Goal: Task Accomplishment & Management: Manage account settings

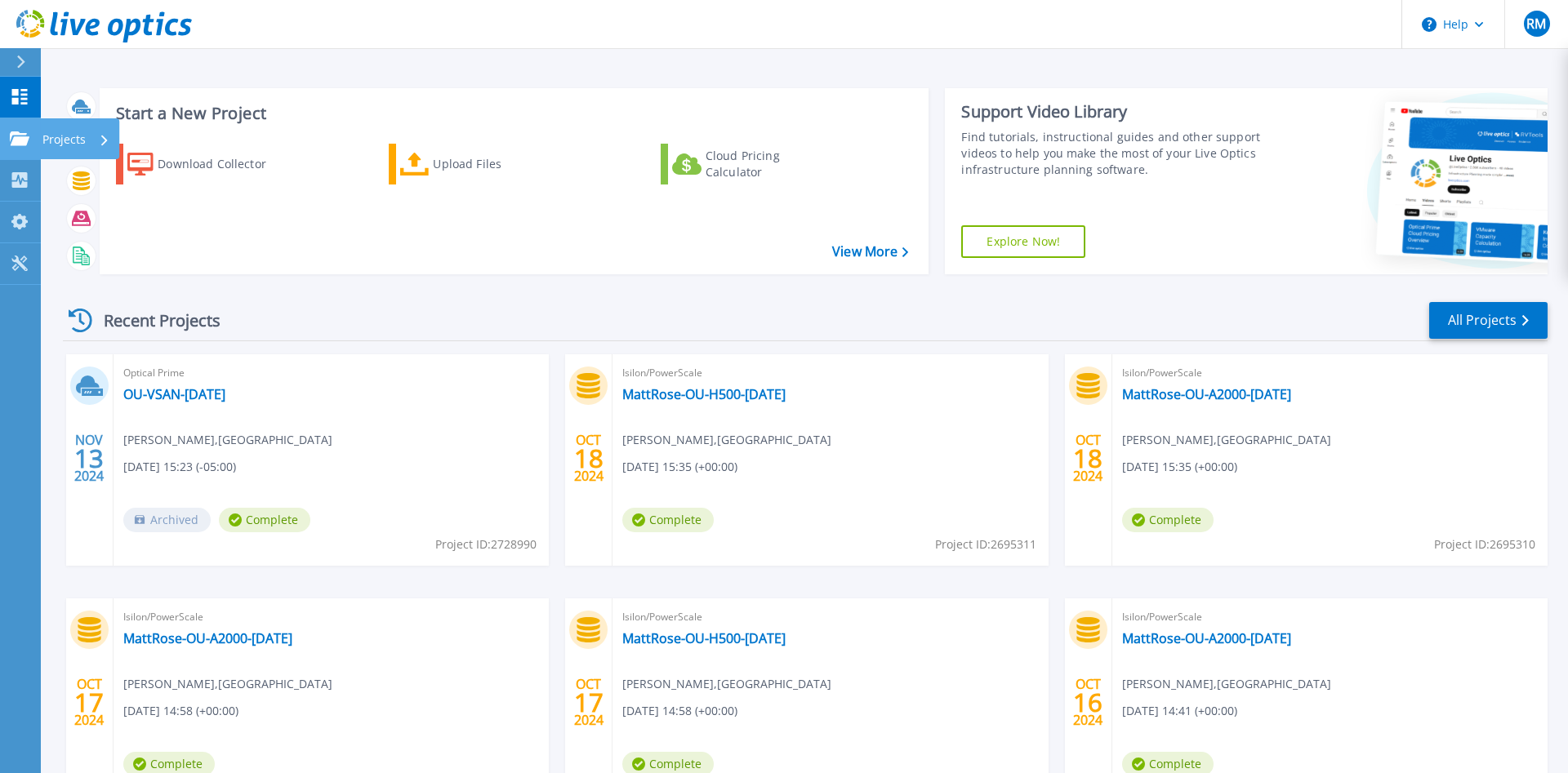
click at [12, 137] on icon at bounding box center [20, 138] width 20 height 14
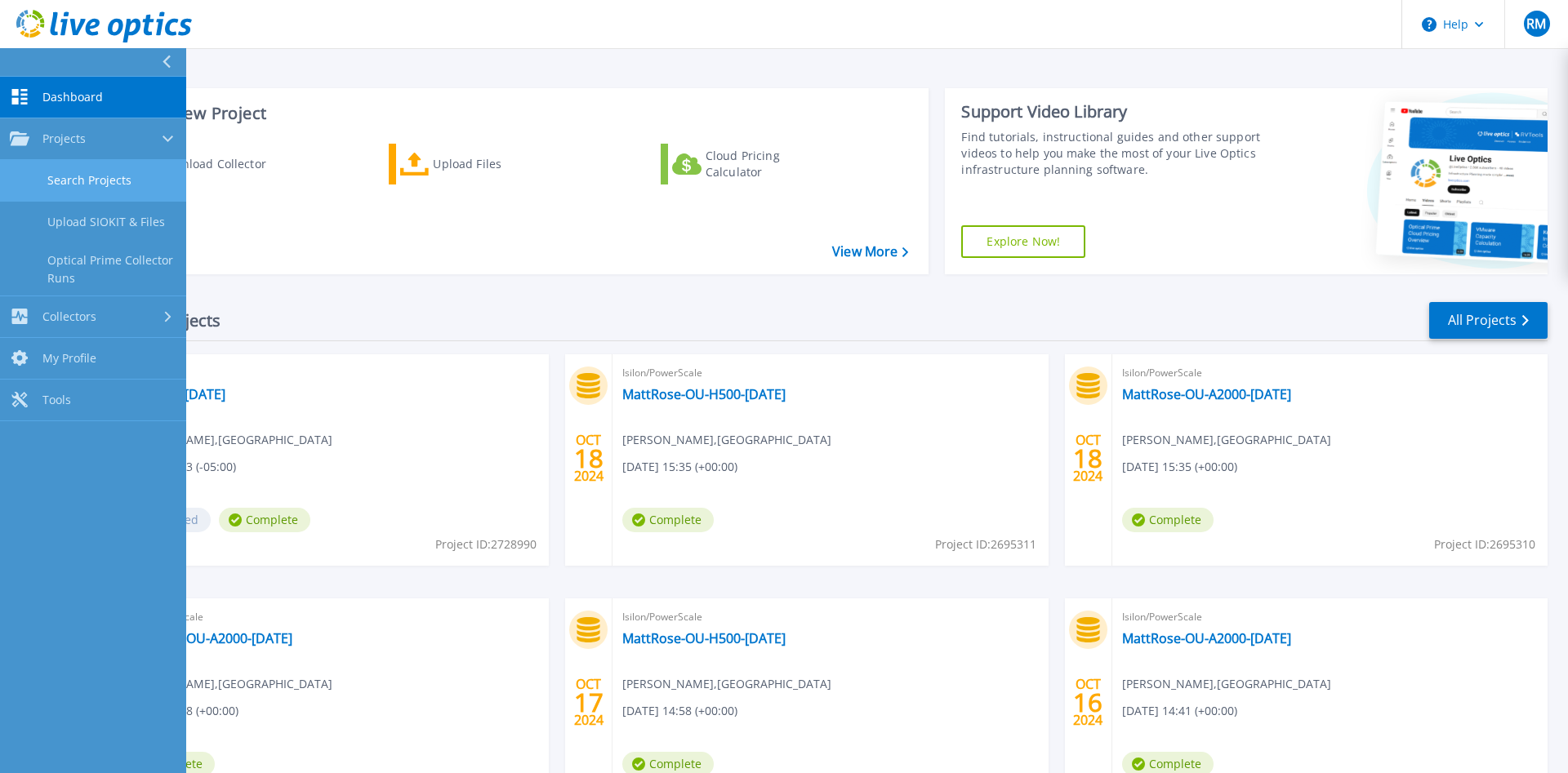
click at [110, 179] on link "Search Projects" at bounding box center [93, 180] width 186 height 42
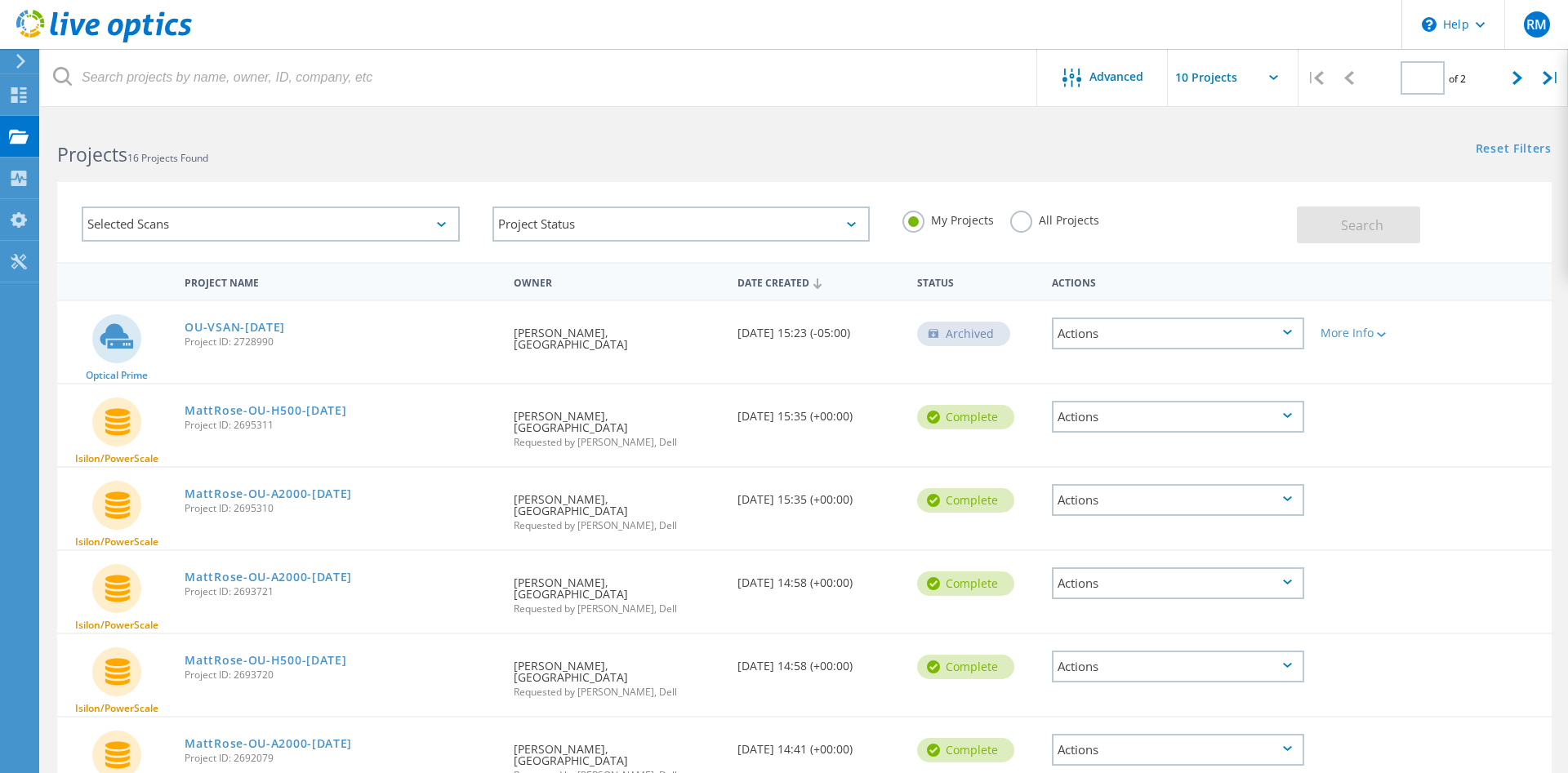
type input "1"
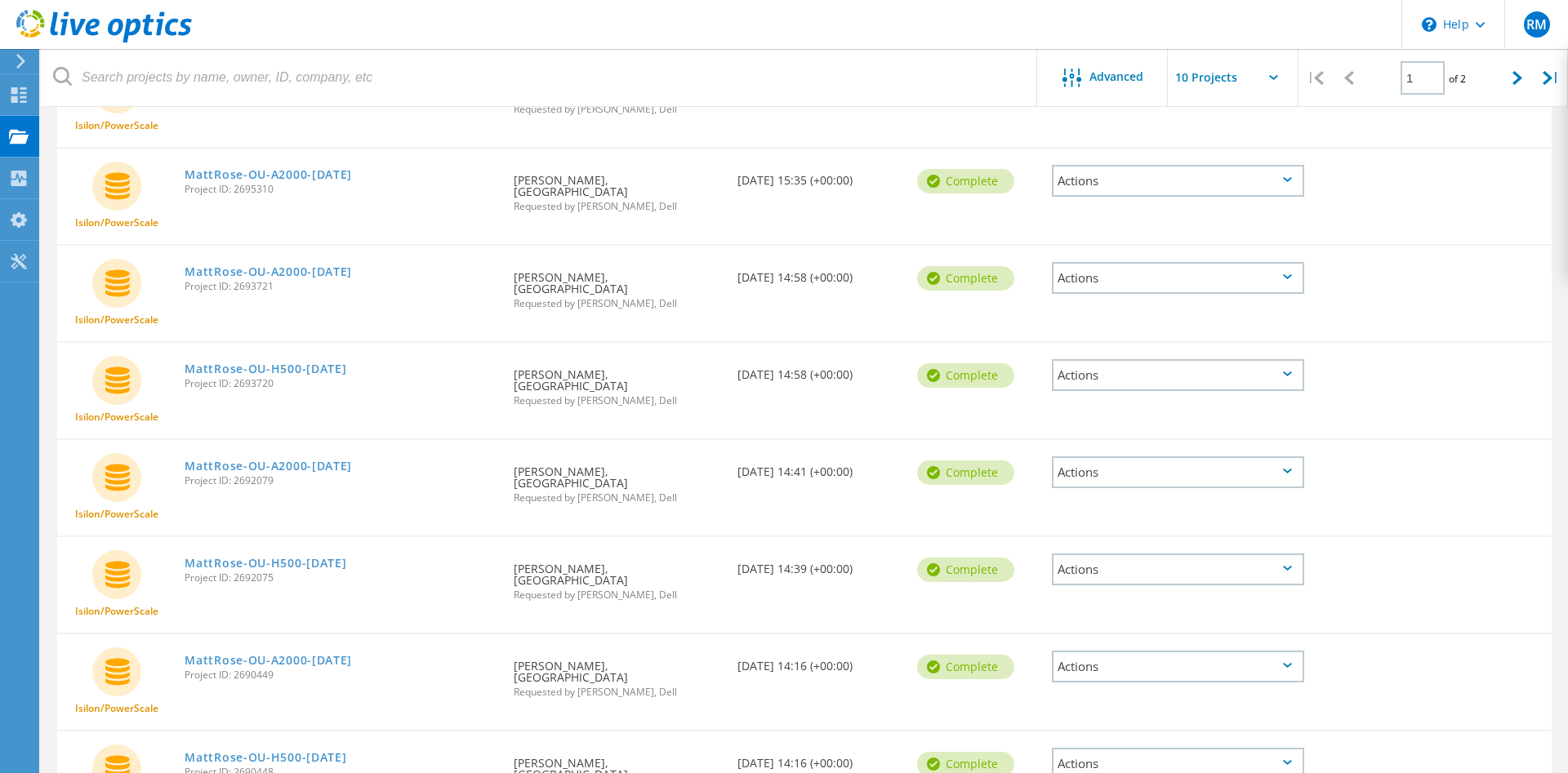
scroll to position [448, 0]
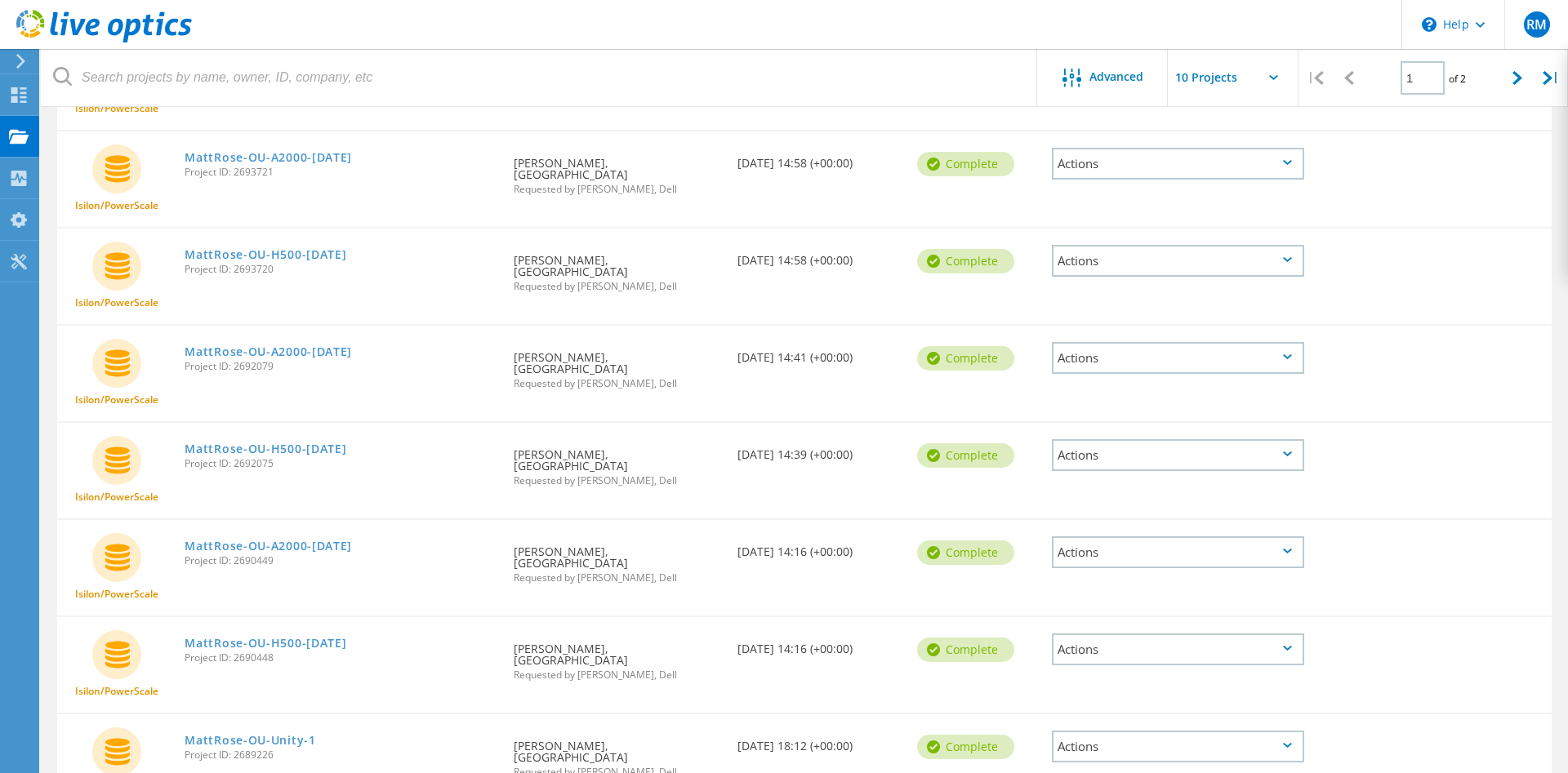
click at [1290, 731] on div "Actions" at bounding box center [1178, 747] width 252 height 32
click at [1365, 715] on div "Unity MattRose-OU-Unity-1 Project ID: 2689226 Requested By Ronald Mueller, OAKL…" at bounding box center [804, 762] width 1495 height 95
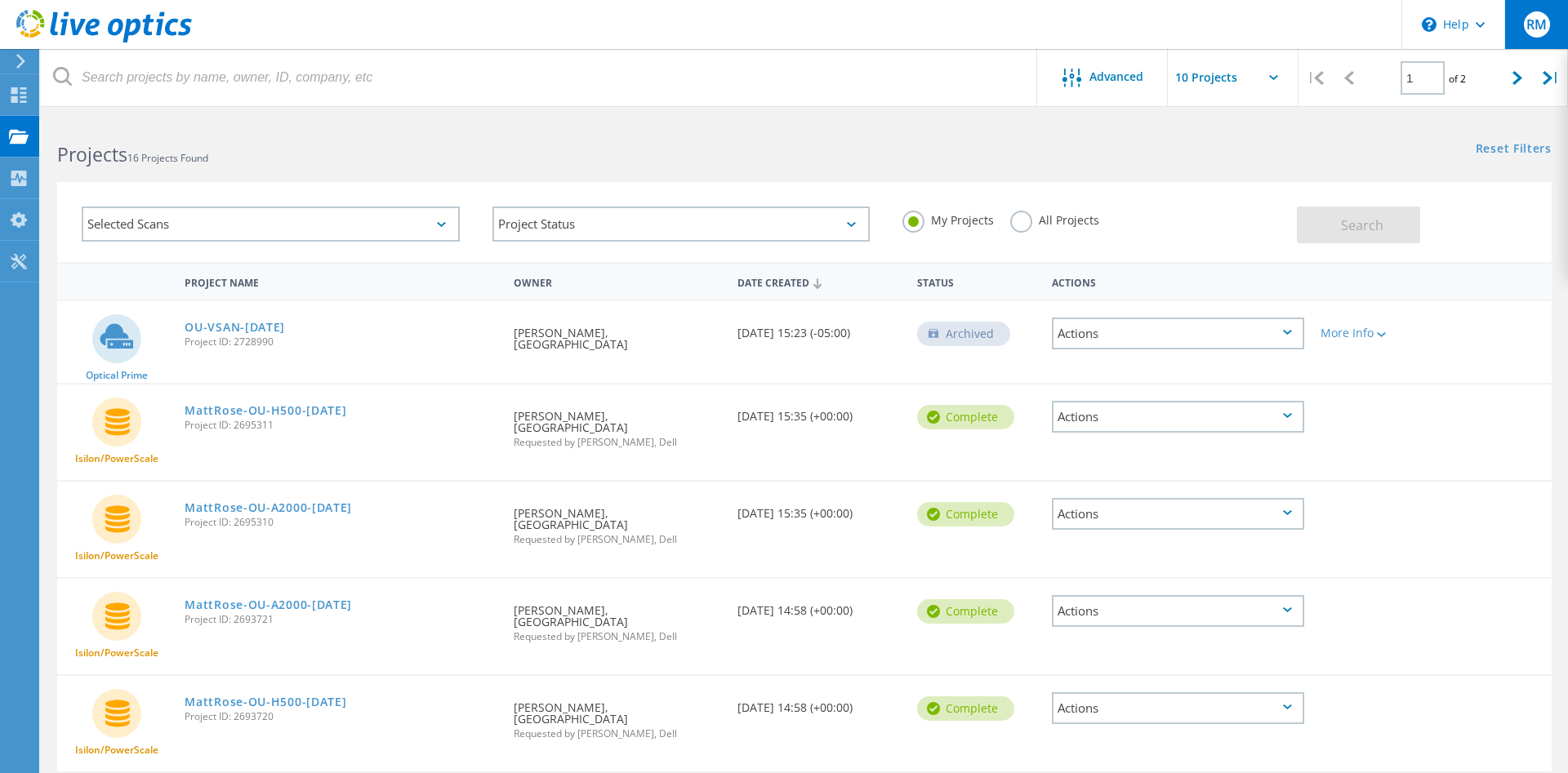
click at [1542, 21] on span "RM" at bounding box center [1537, 25] width 21 height 13
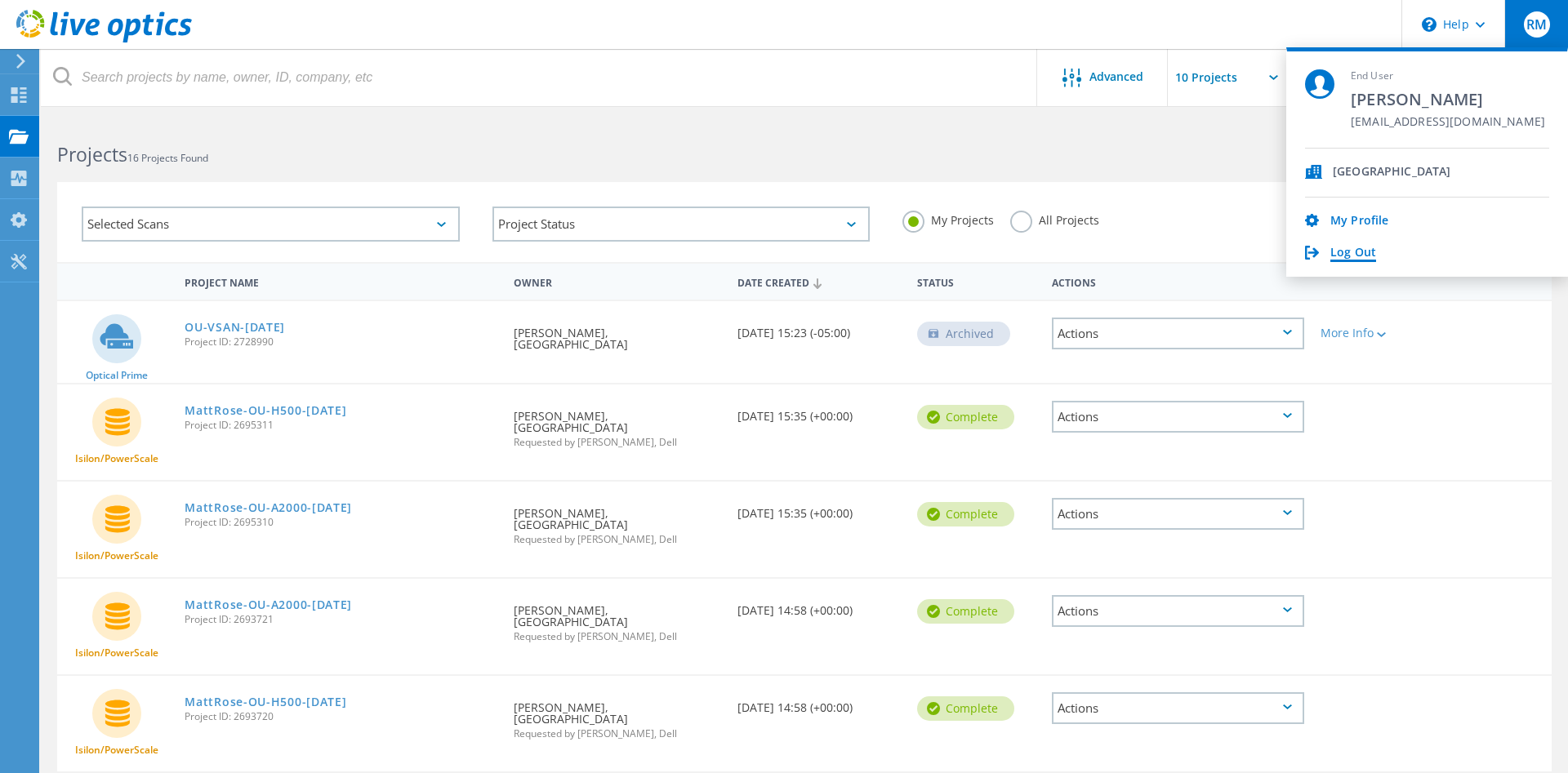
click at [1352, 251] on link "Log Out" at bounding box center [1354, 254] width 46 height 16
